Goal: Register for event/course

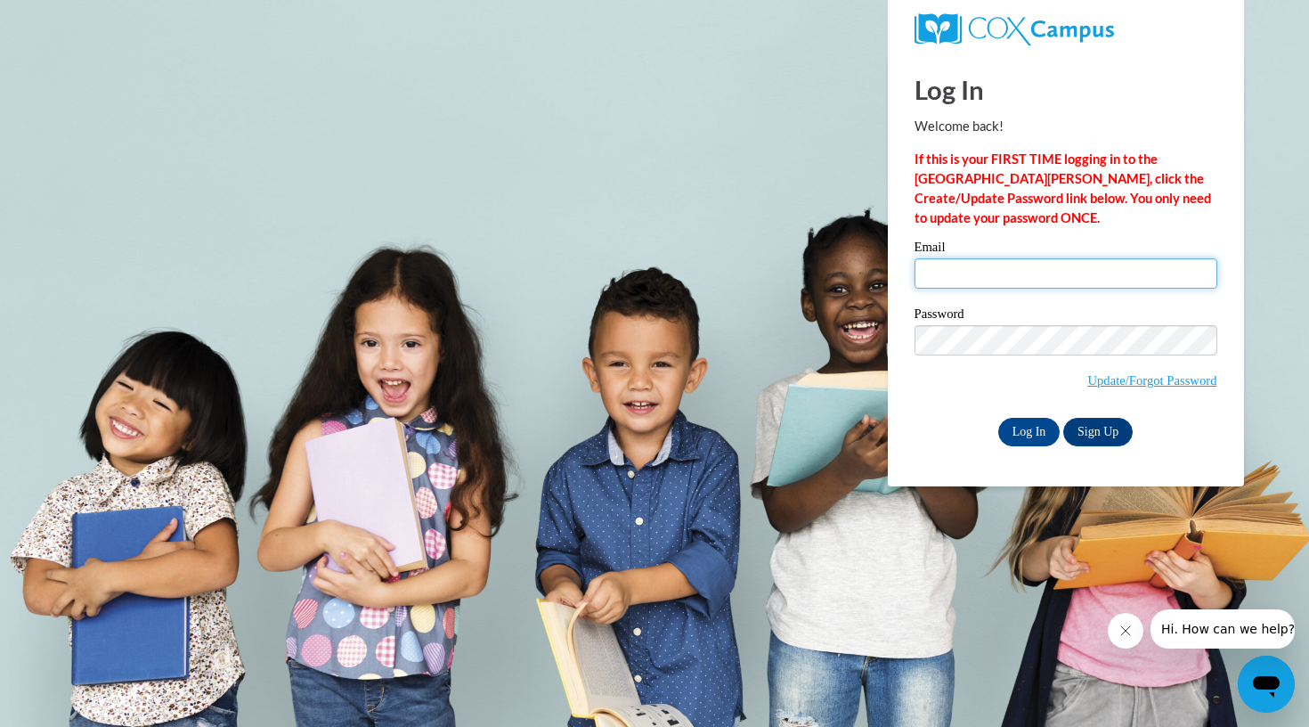
type input "cassie.callahan06@gmail.com"
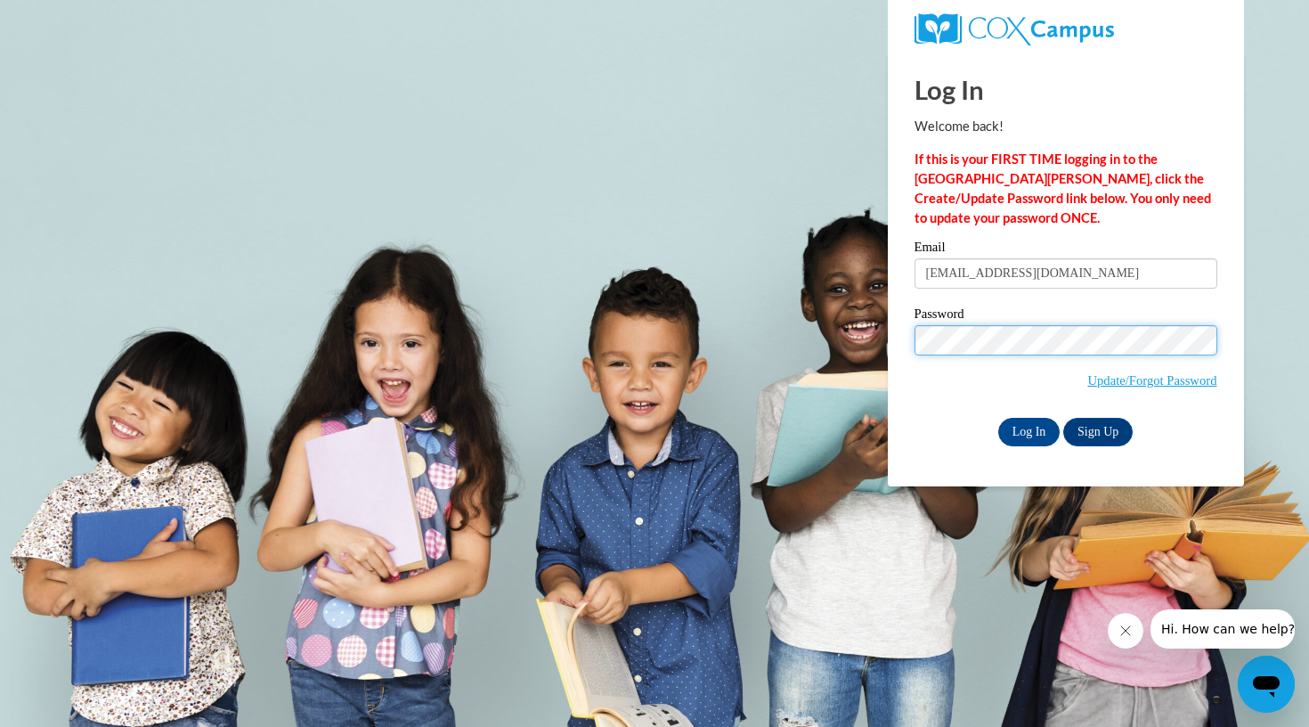
click at [1028, 428] on input "Log In" at bounding box center [1030, 432] width 62 height 29
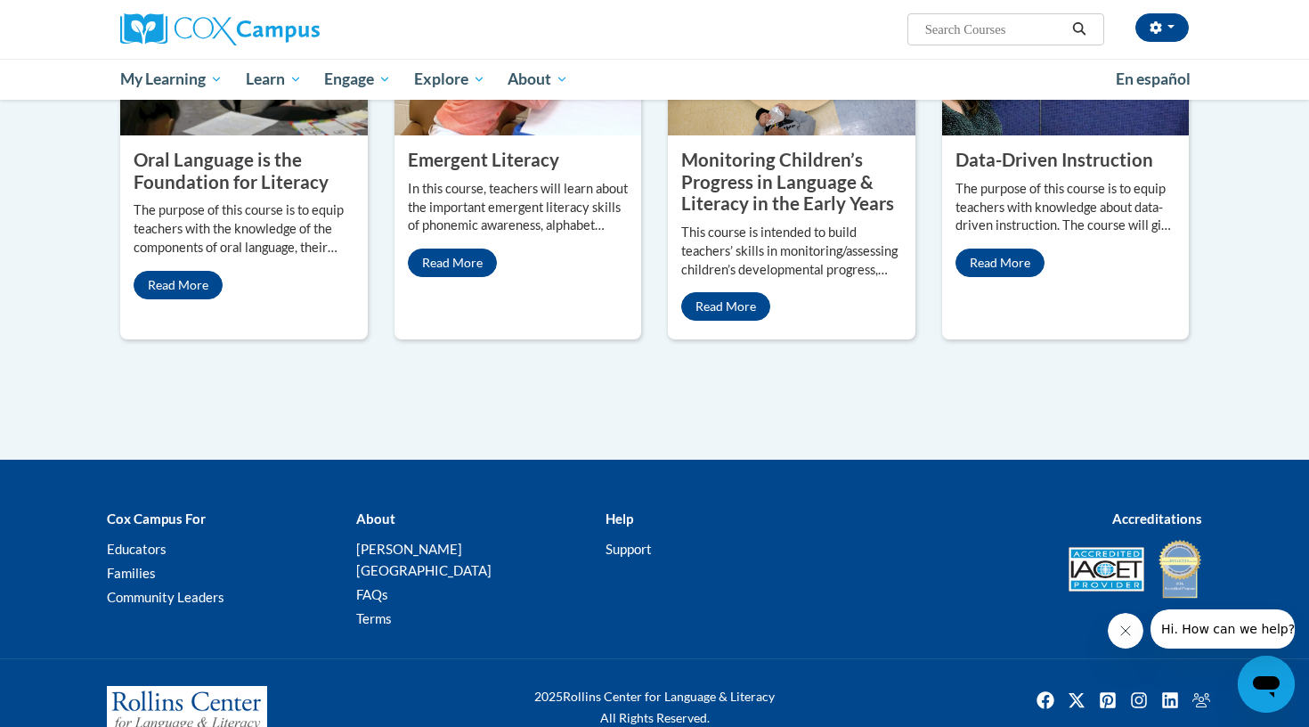
scroll to position [1615, 0]
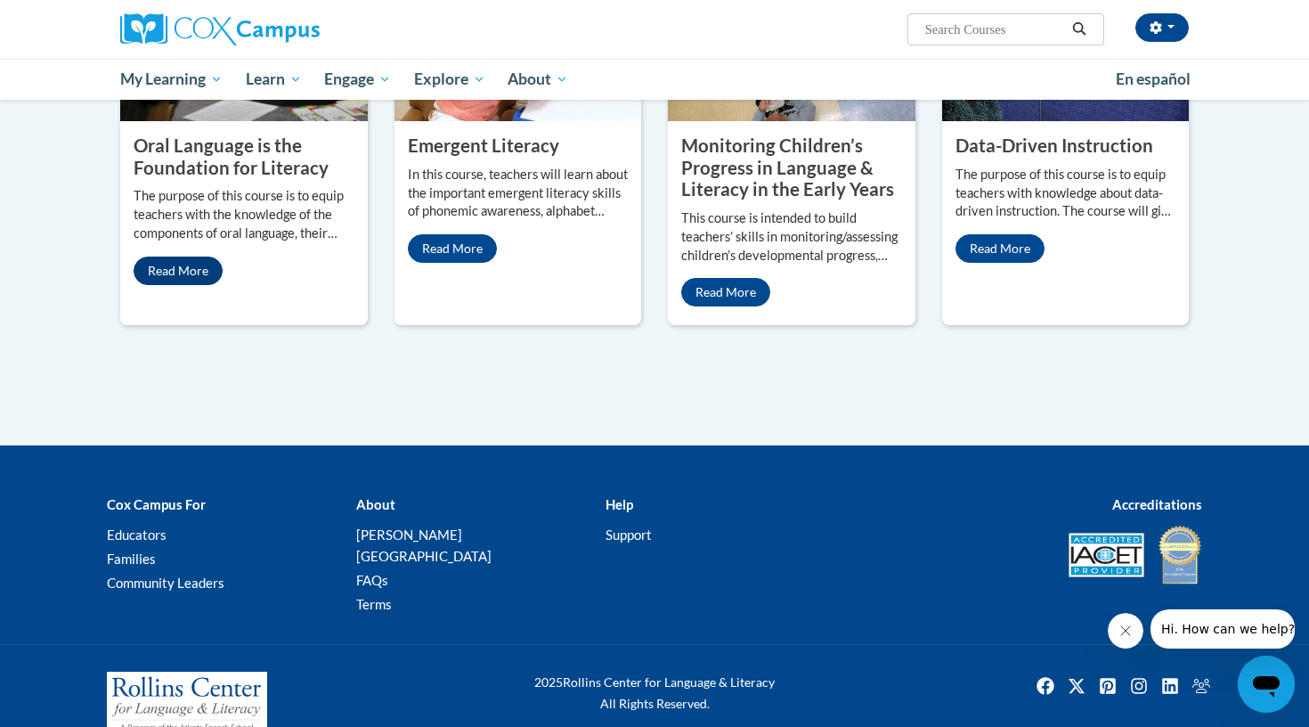
click at [201, 285] on link "Read More" at bounding box center [178, 271] width 89 height 29
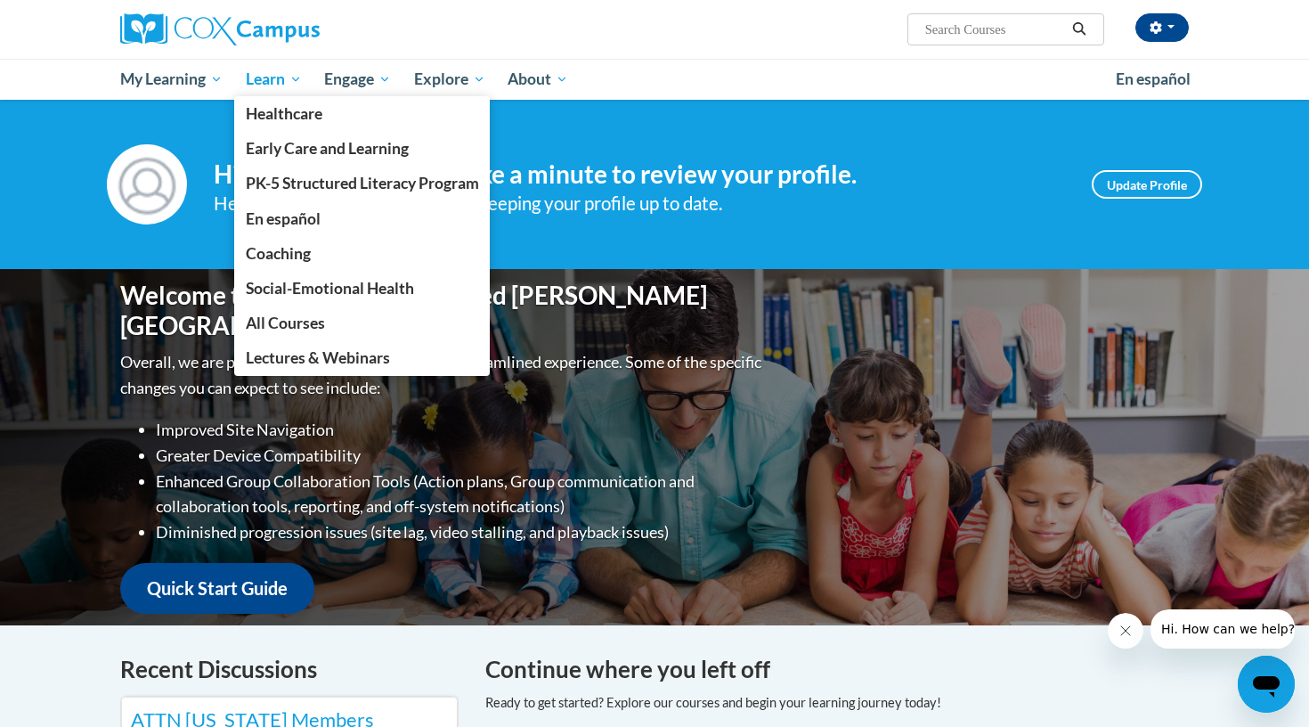
scroll to position [0, 0]
click at [280, 153] on span "Early Care and Learning" at bounding box center [327, 148] width 163 height 19
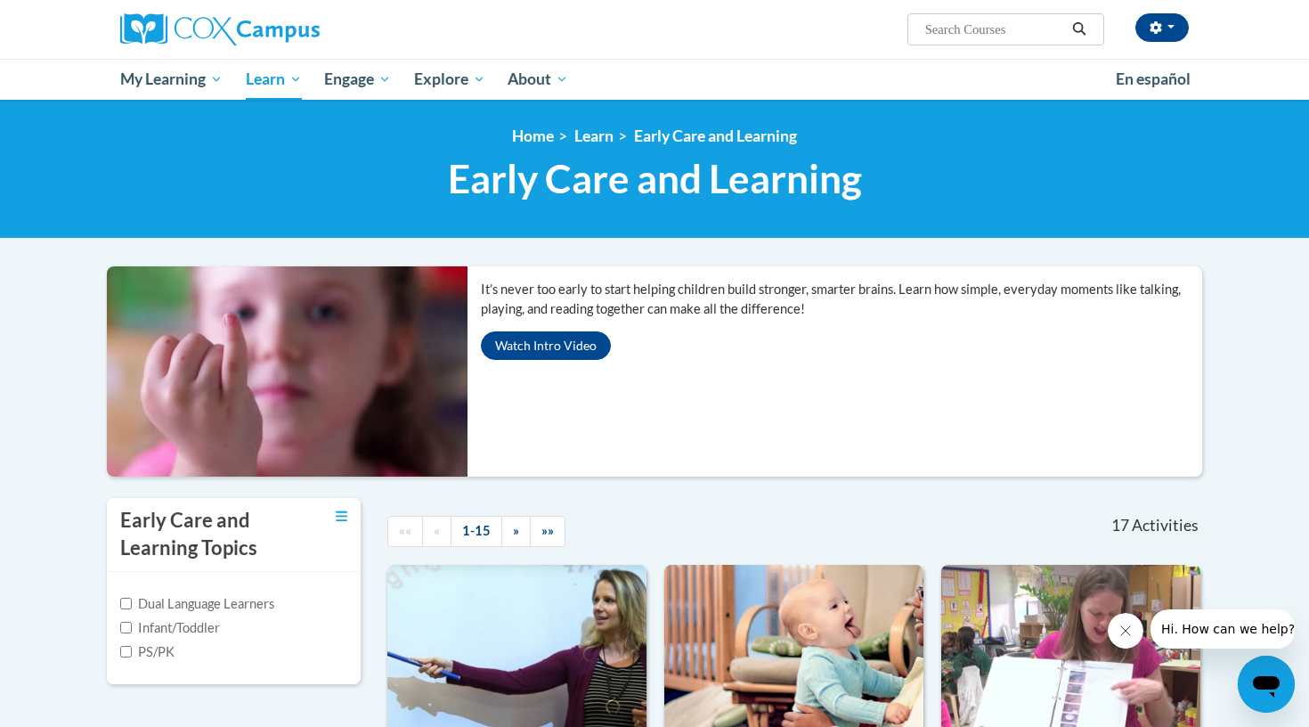
click at [929, 31] on input "Search..." at bounding box center [995, 29] width 143 height 21
type input "reading fluency"
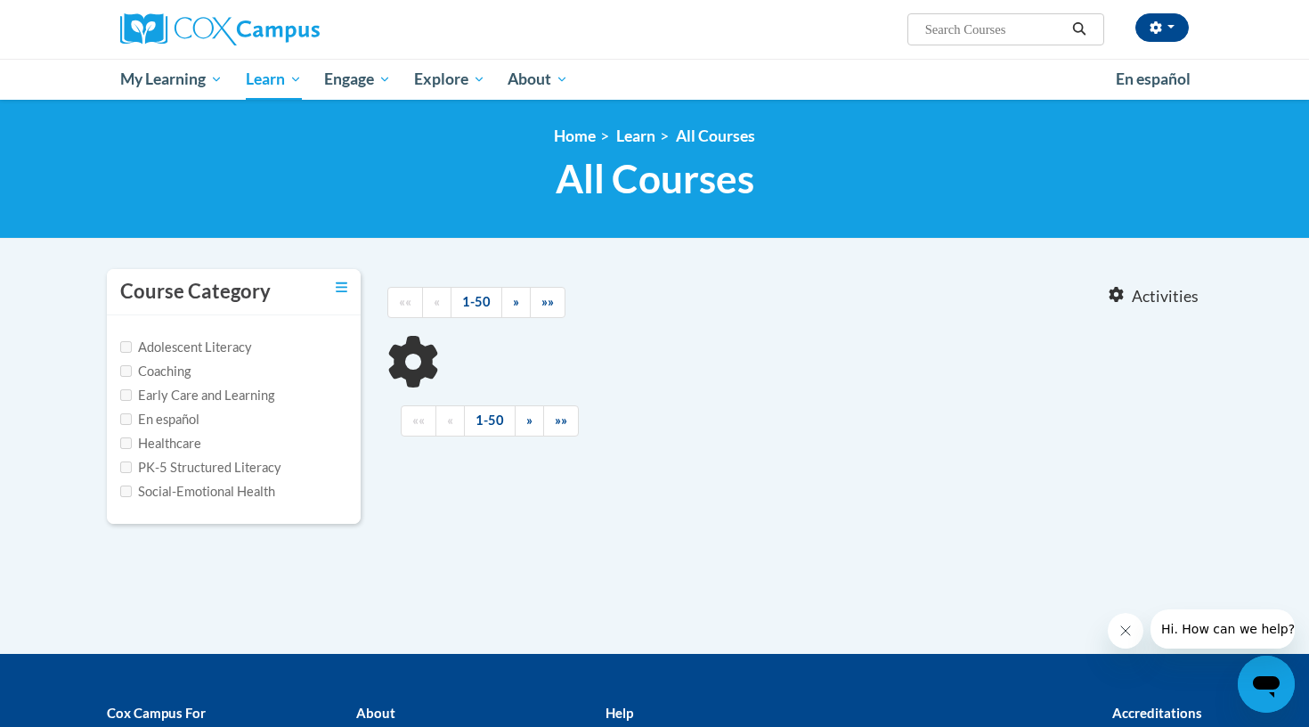
type input "reading fluency"
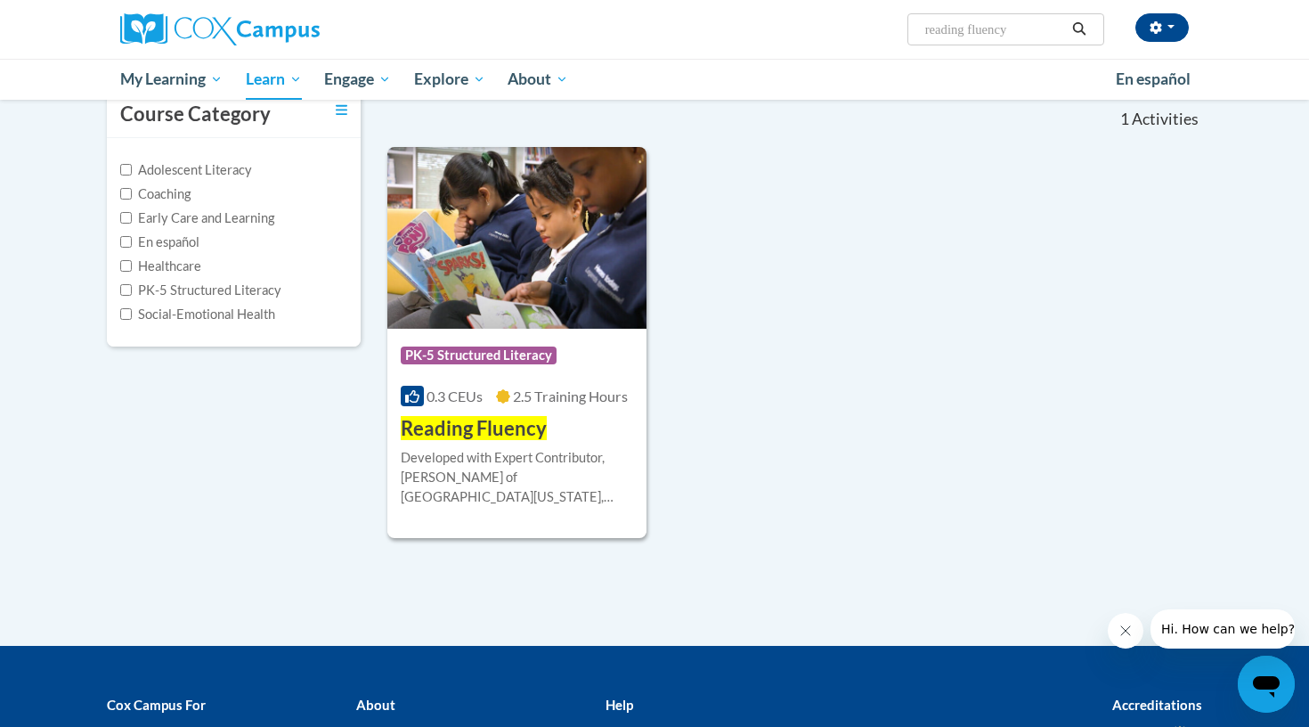
scroll to position [176, 0]
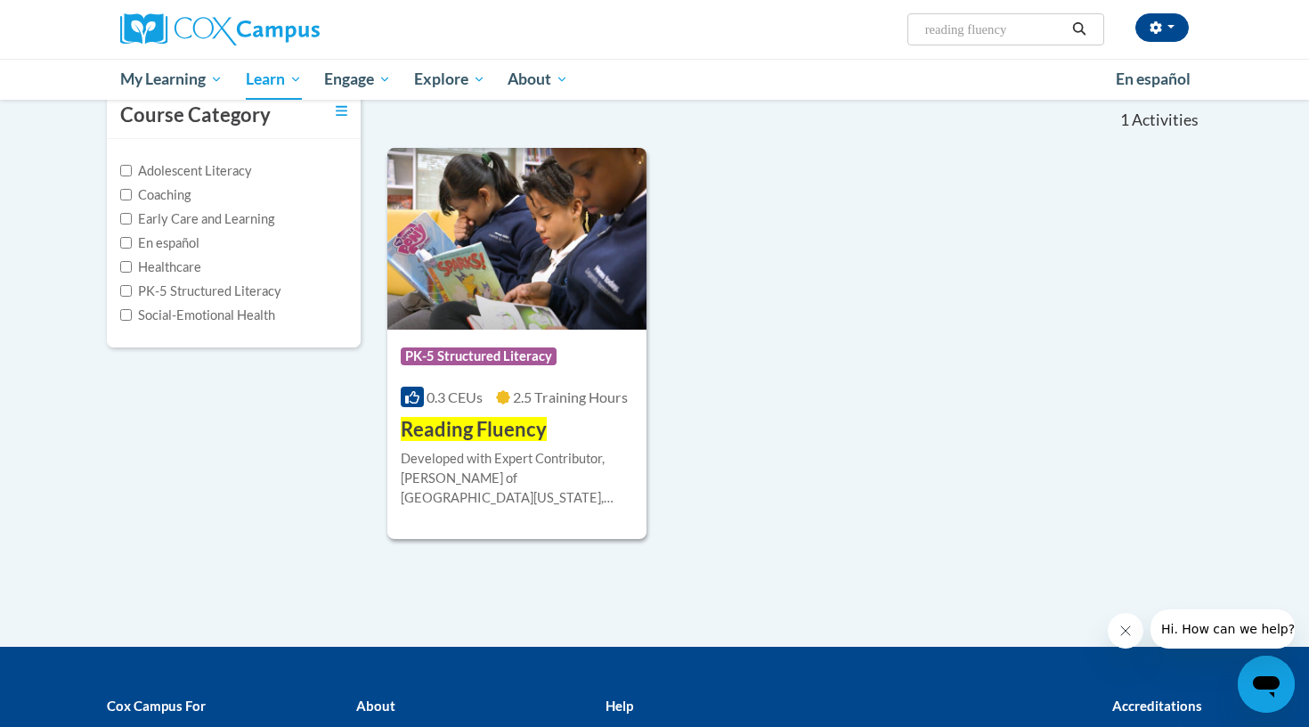
click at [461, 422] on span "Reading Fluency" at bounding box center [474, 429] width 146 height 24
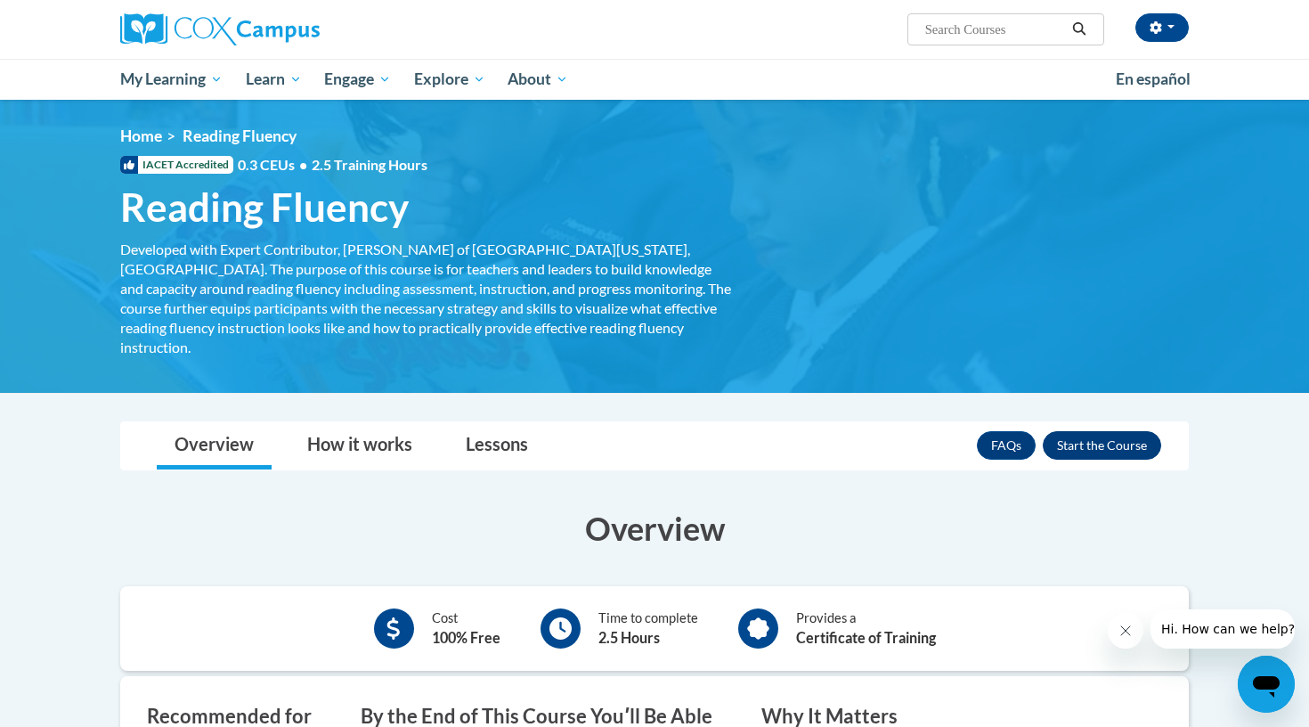
click at [1108, 431] on button "Enroll" at bounding box center [1102, 445] width 118 height 29
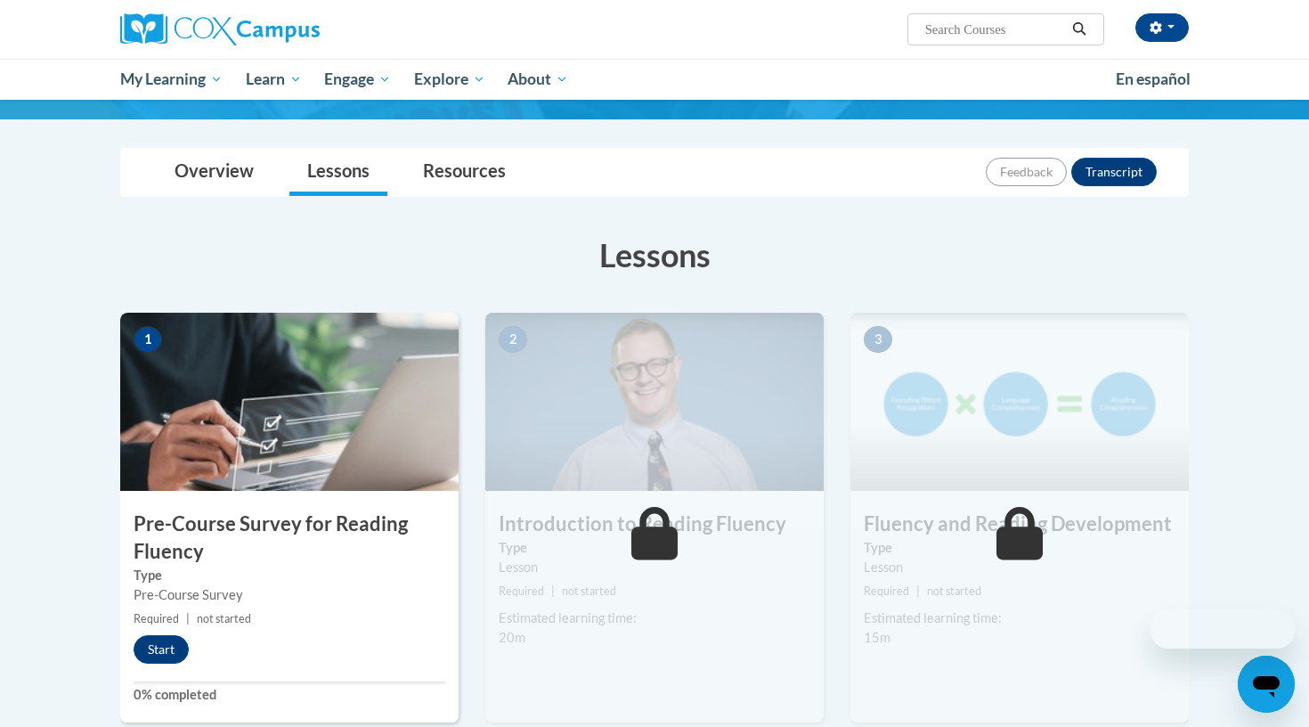
scroll to position [223, 0]
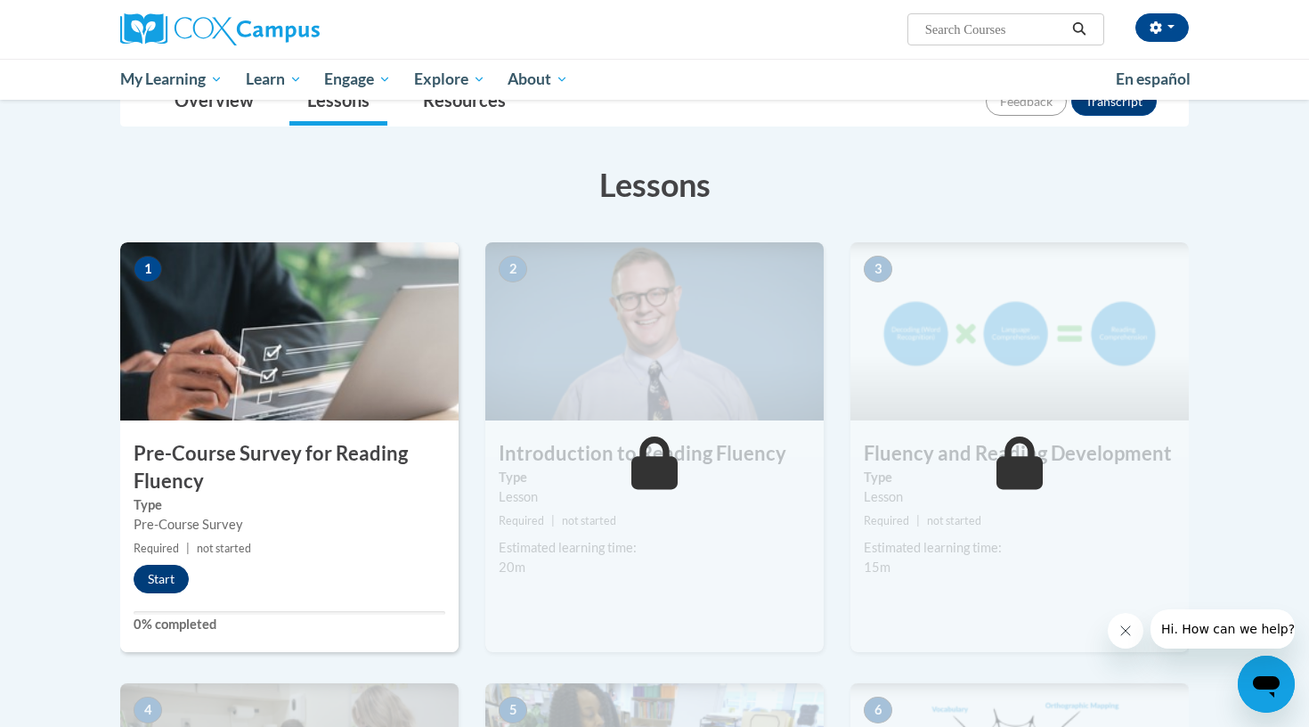
click at [166, 580] on button "Start" at bounding box center [161, 579] width 55 height 29
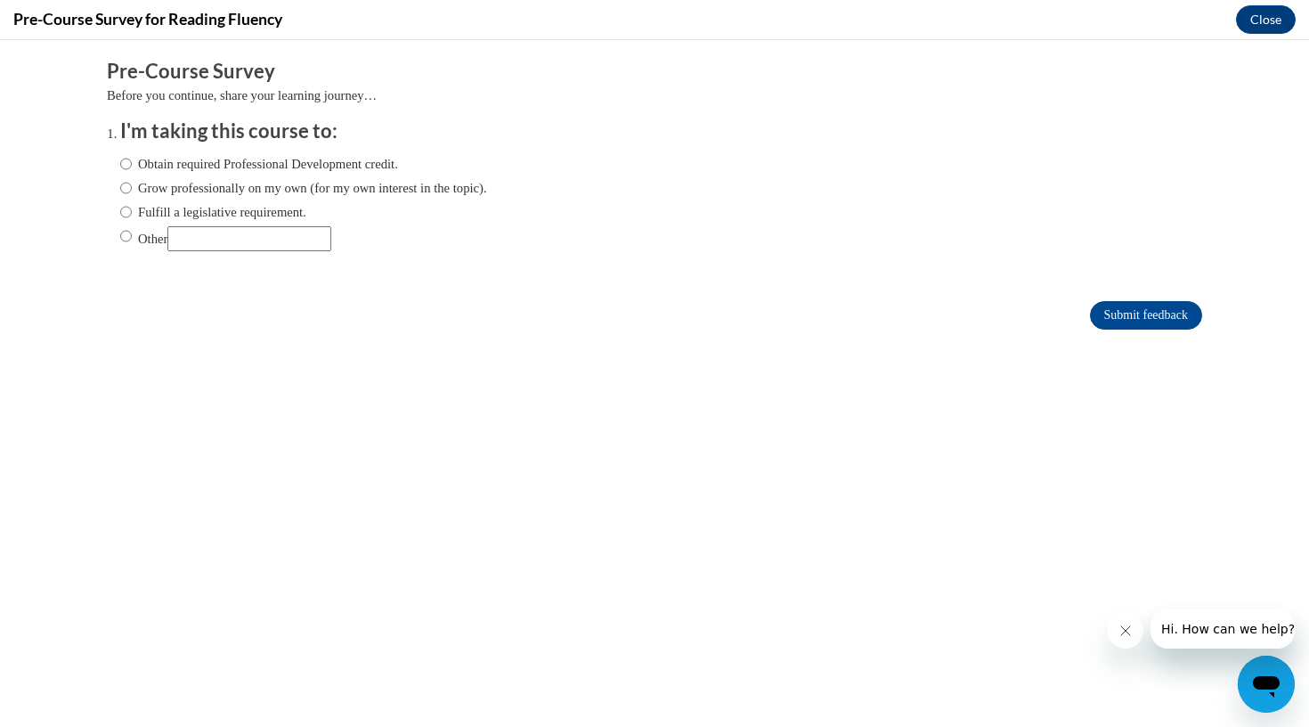
scroll to position [0, 0]
click at [269, 170] on label "Obtain required Professional Development credit." at bounding box center [259, 164] width 278 height 20
click at [132, 170] on input "Obtain required Professional Development credit." at bounding box center [126, 164] width 12 height 20
radio input "true"
click at [1105, 315] on input "Submit feedback" at bounding box center [1146, 315] width 112 height 29
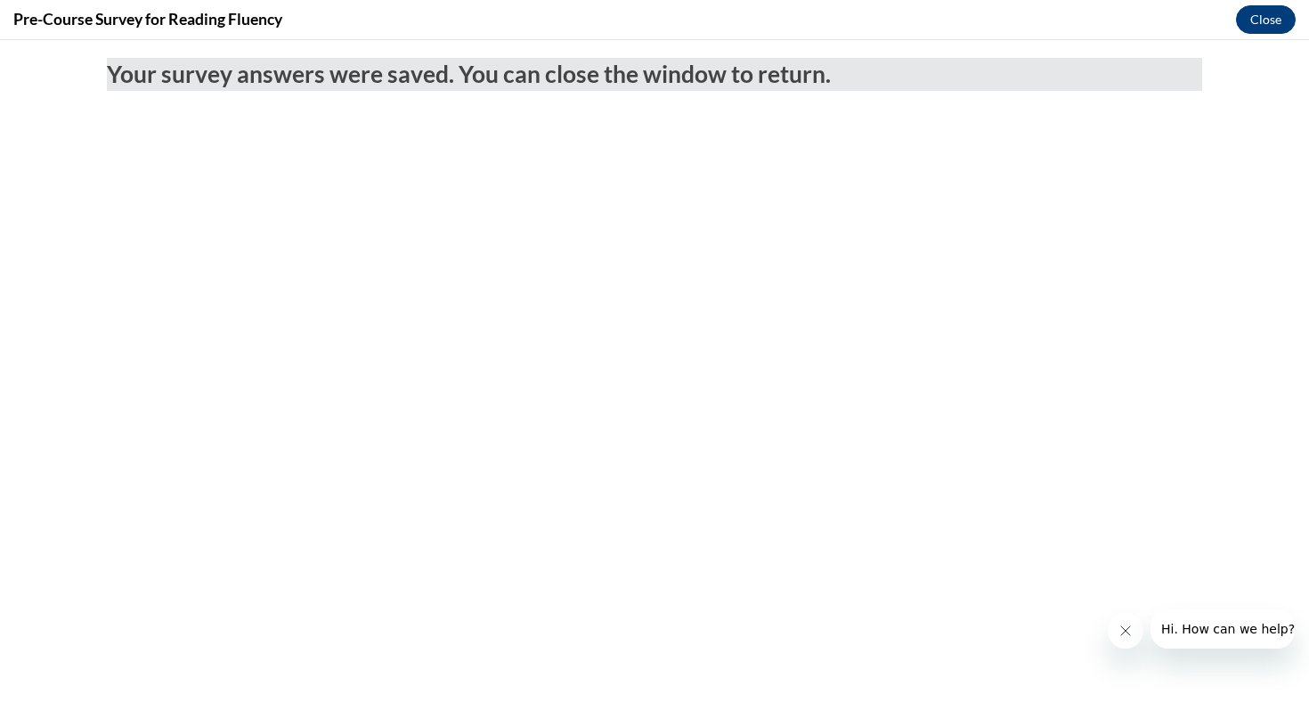
click at [1254, 19] on button "Close" at bounding box center [1266, 19] width 60 height 29
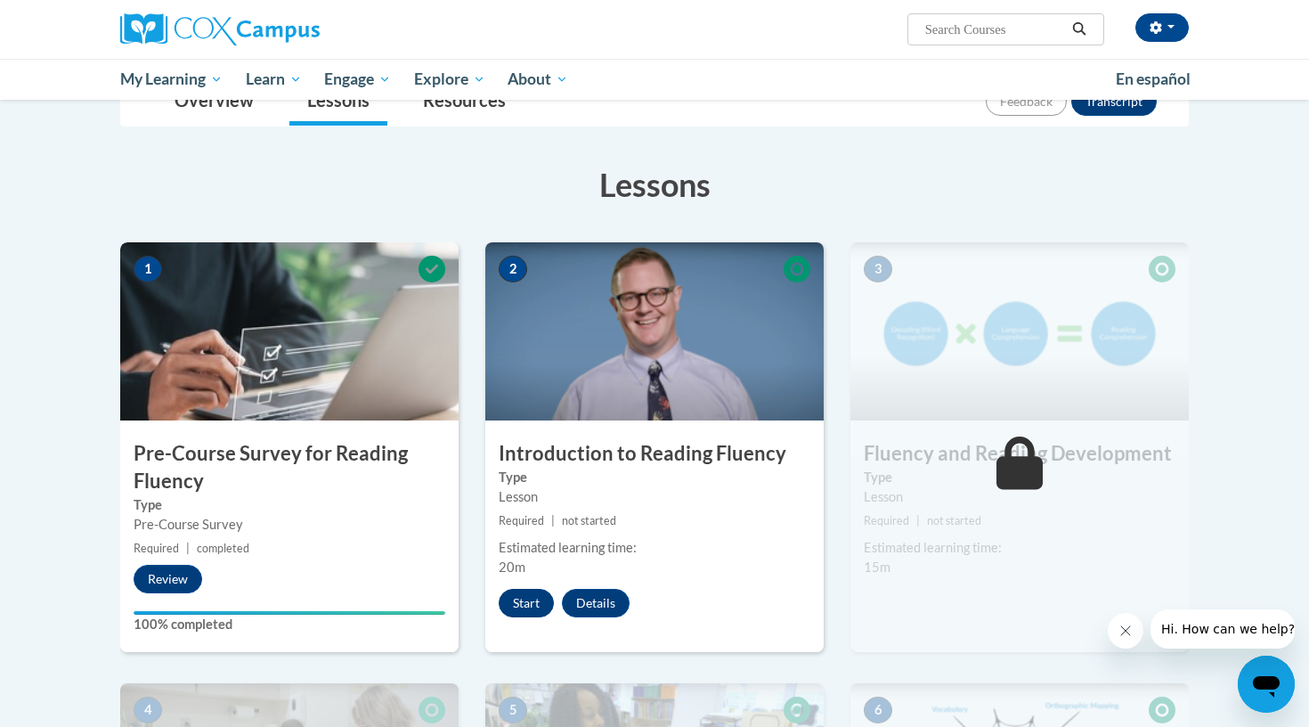
click at [529, 596] on button "Start" at bounding box center [526, 603] width 55 height 29
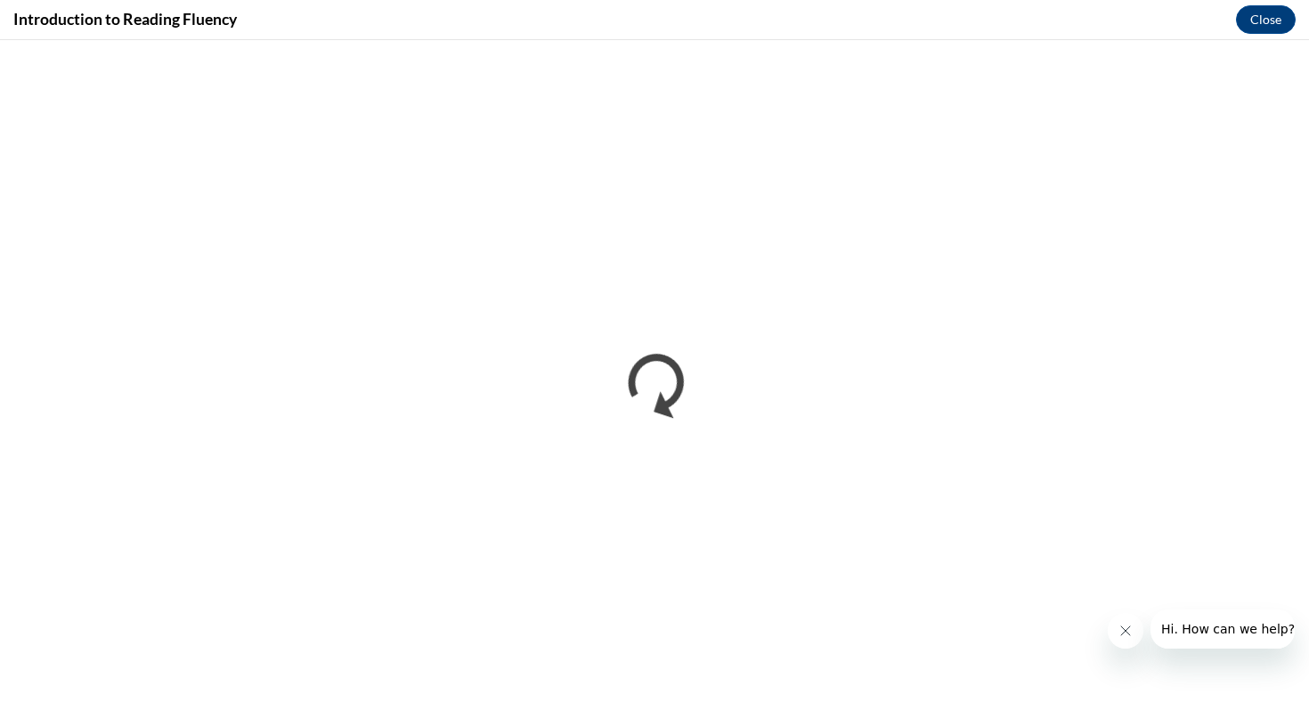
click at [1121, 635] on icon "Close message from company" at bounding box center [1125, 630] width 9 height 9
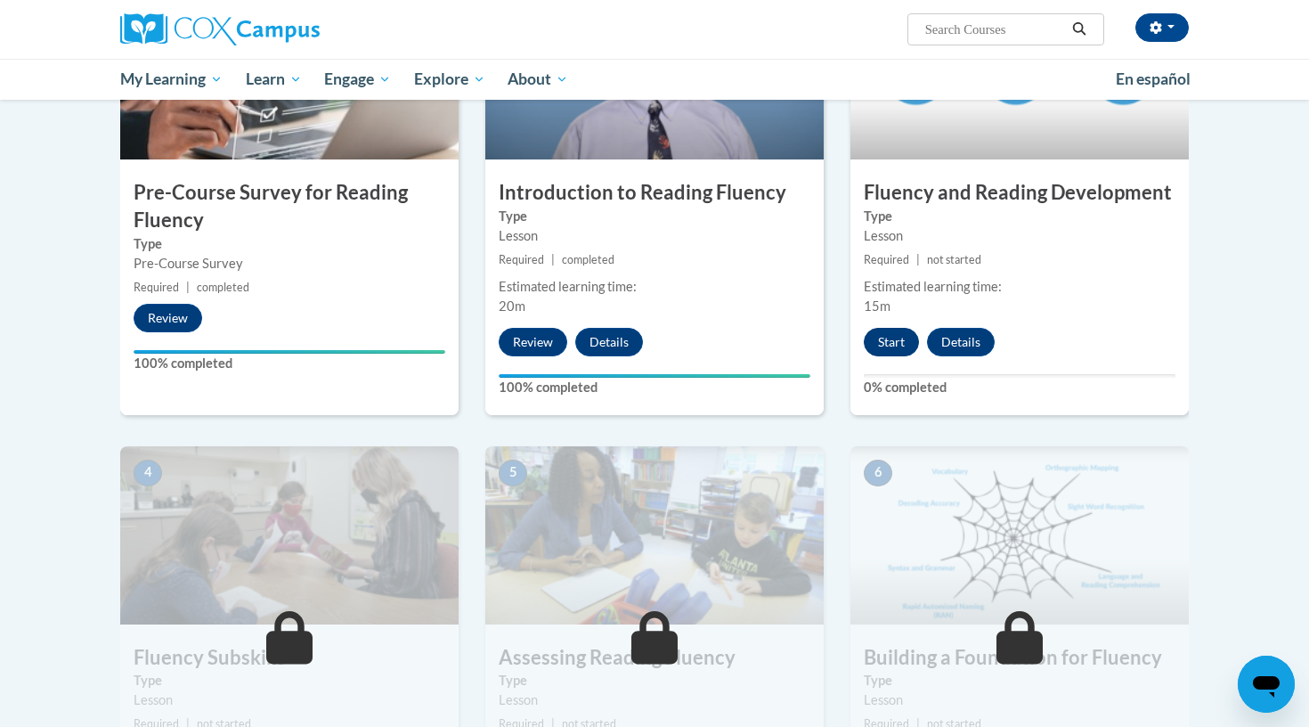
scroll to position [485, 0]
click at [886, 347] on button "Start" at bounding box center [891, 341] width 55 height 29
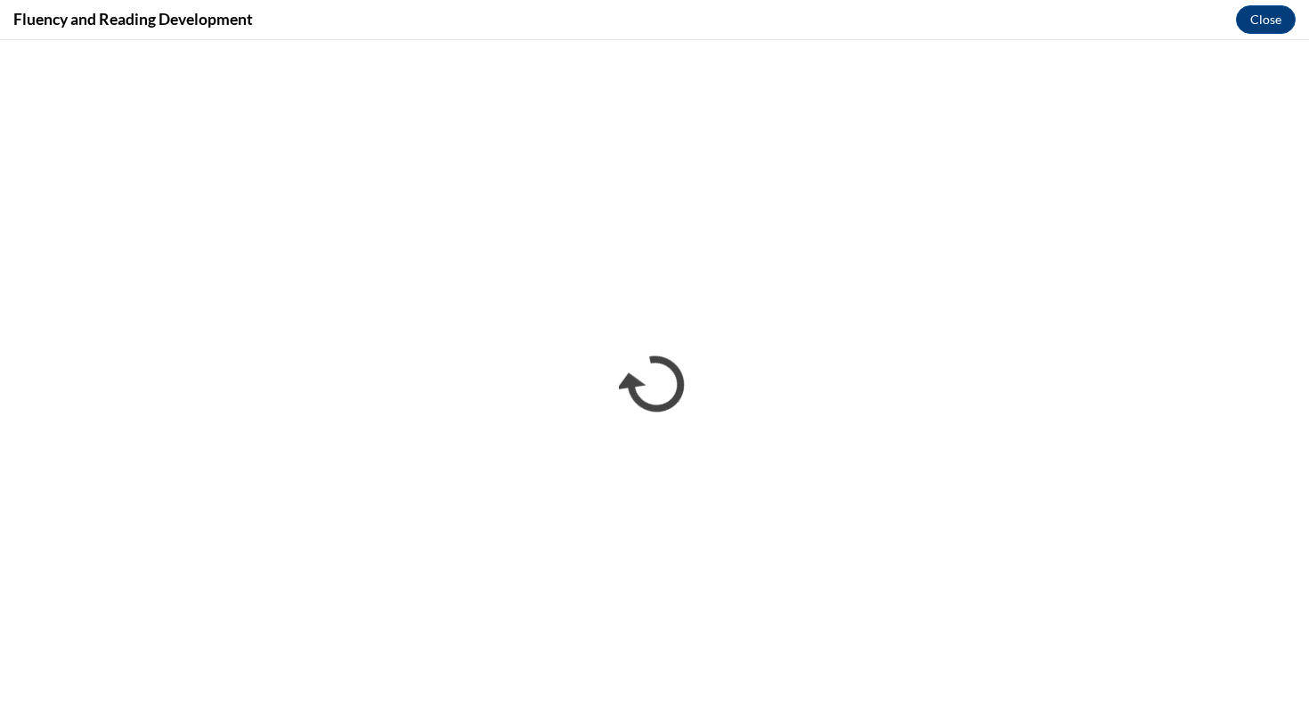
scroll to position [0, 0]
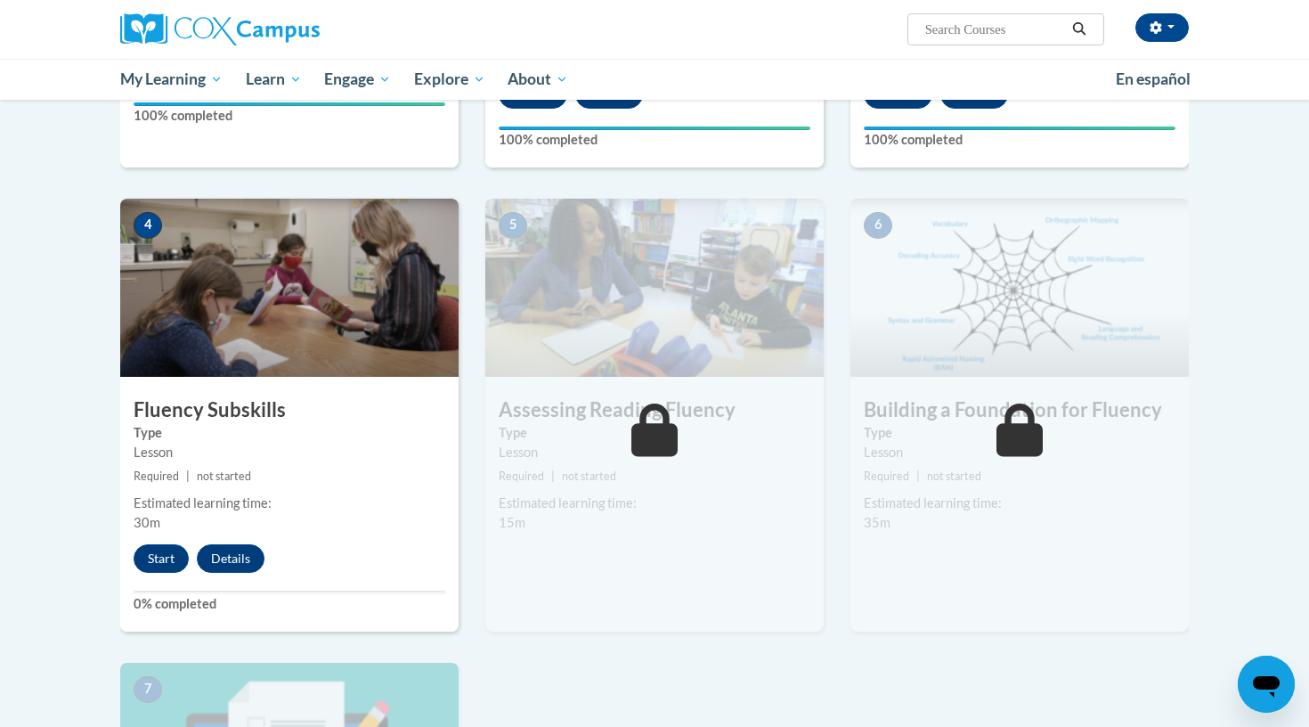
scroll to position [731, 0]
